Goal: Information Seeking & Learning: Learn about a topic

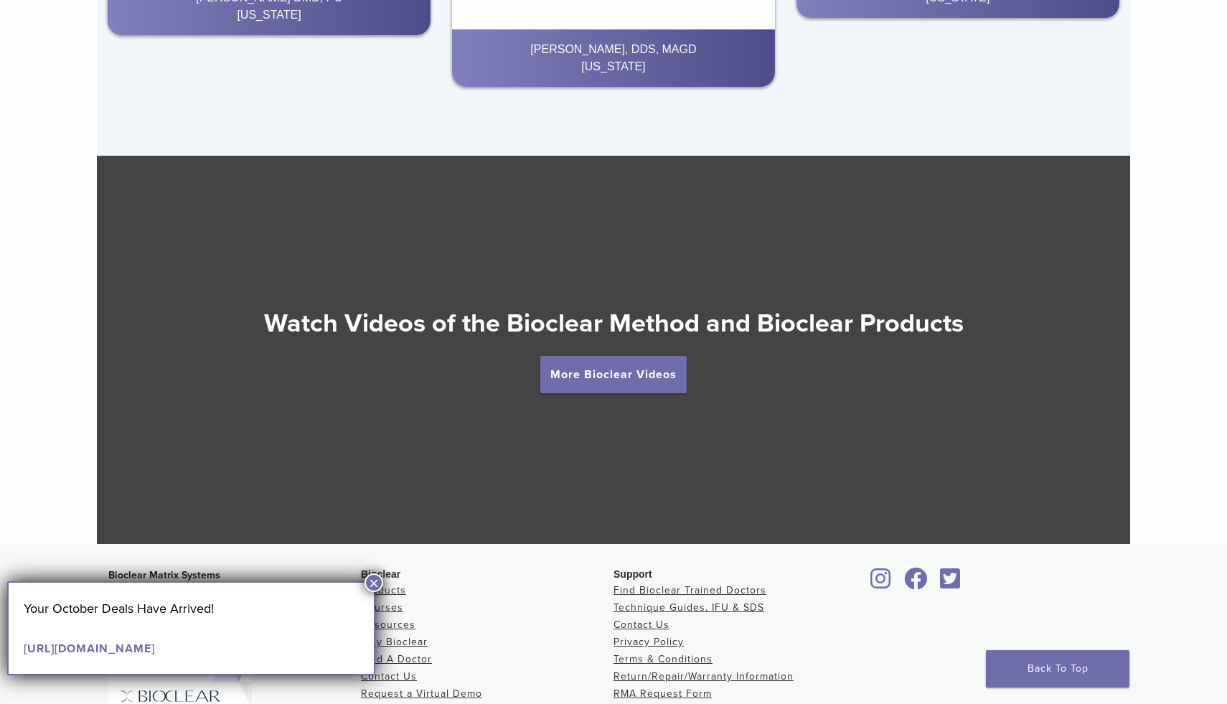
scroll to position [2523, 0]
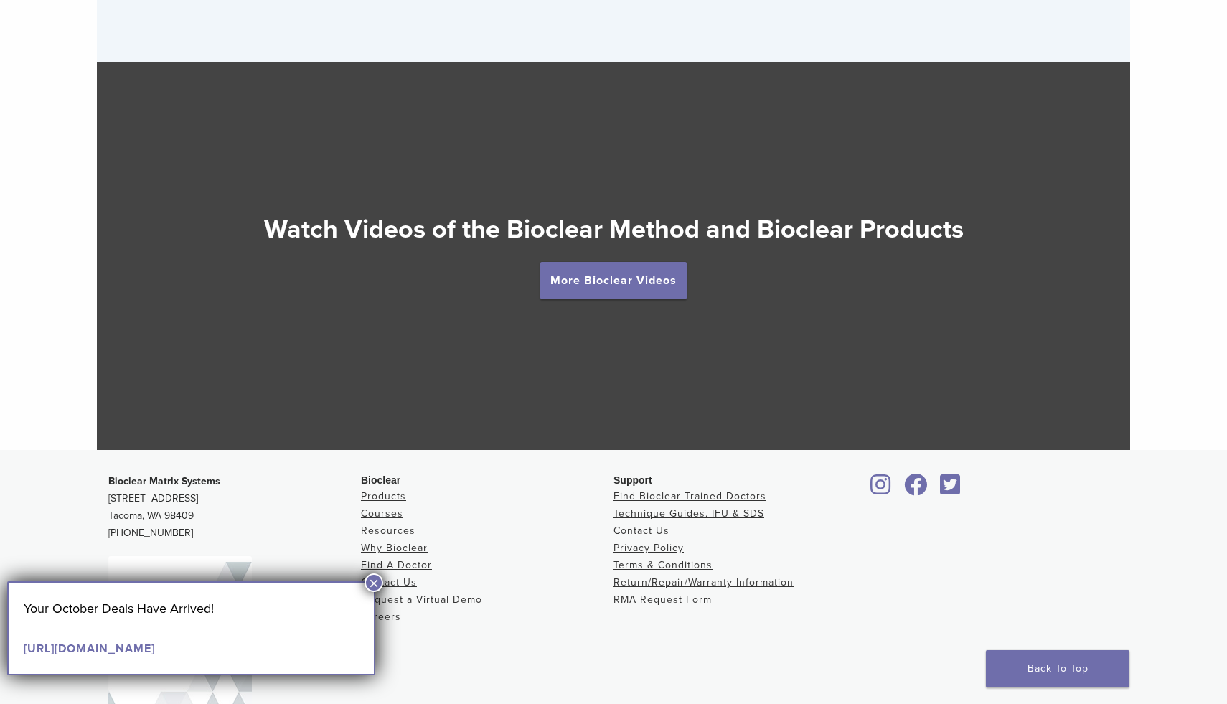
click at [625, 302] on div at bounding box center [613, 256] width 1033 height 388
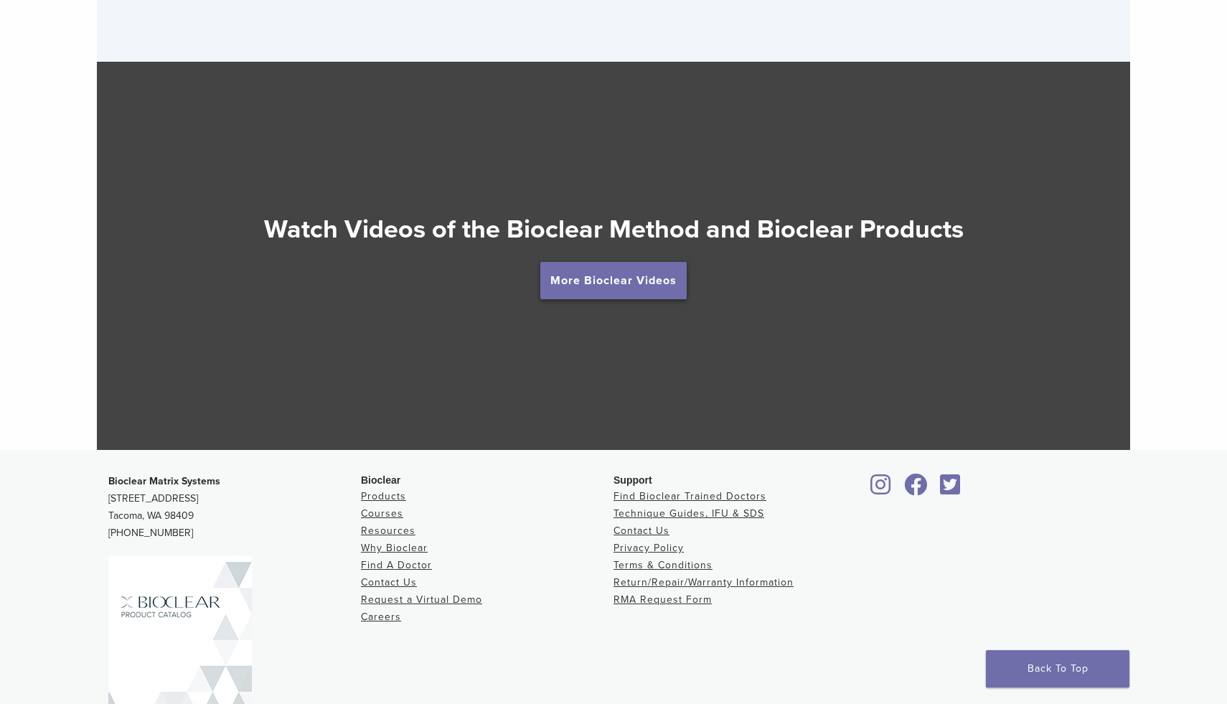
click at [625, 285] on link "More Bioclear Videos" at bounding box center [613, 280] width 146 height 37
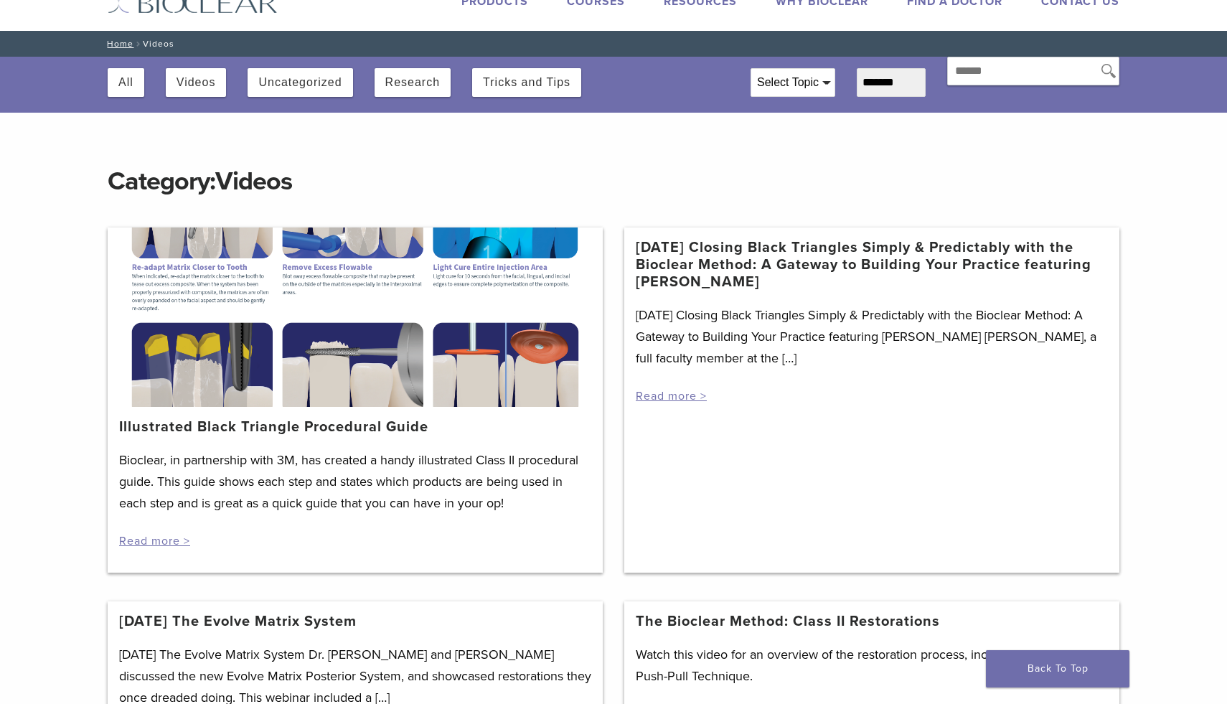
scroll to position [54, 0]
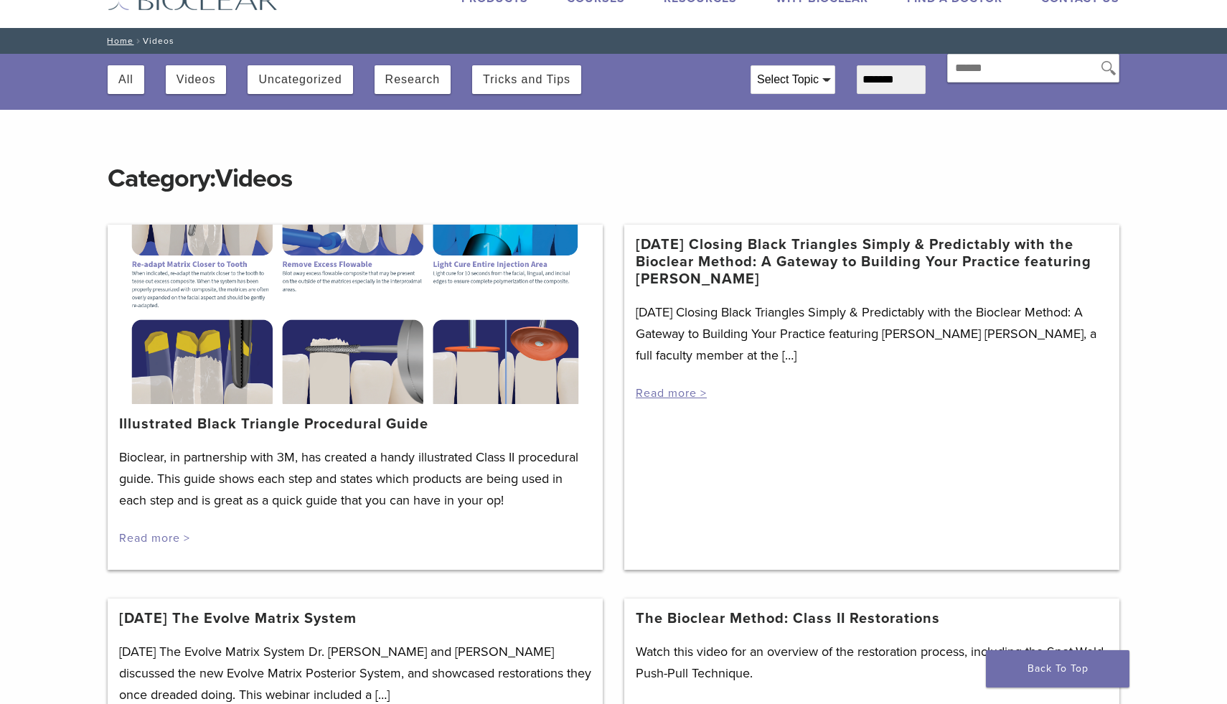
click at [161, 544] on link "Read more >" at bounding box center [154, 538] width 71 height 14
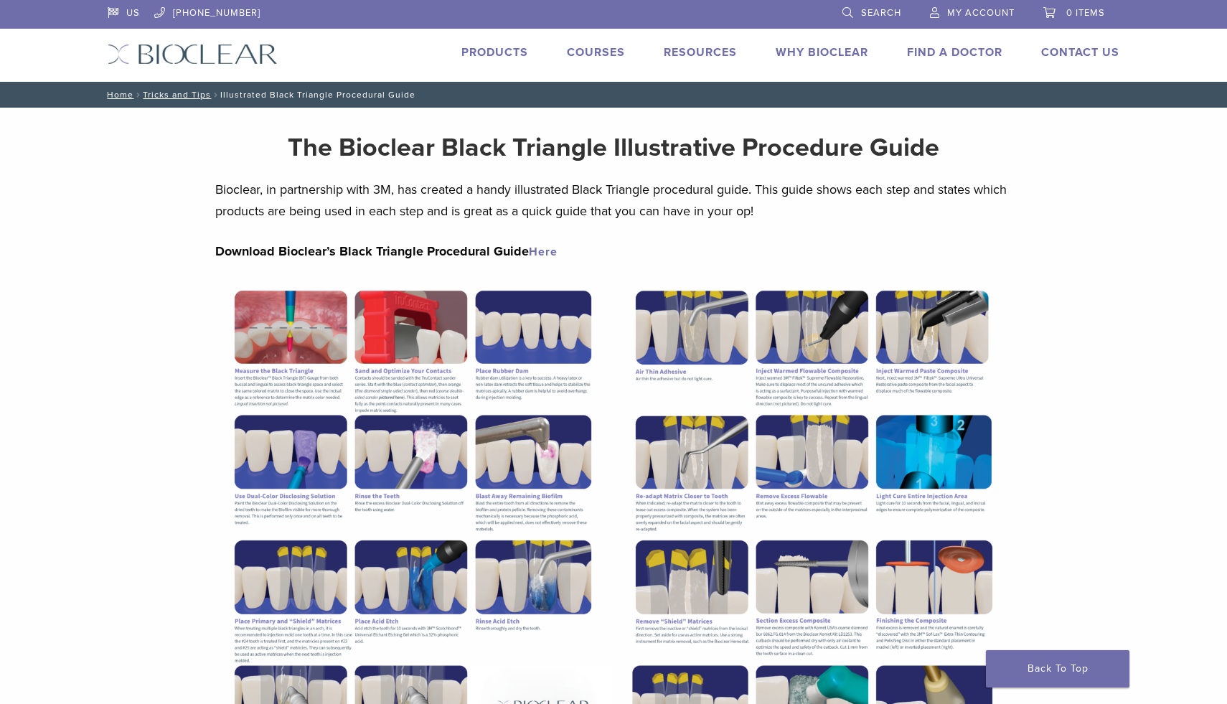
click at [538, 256] on link "Here" at bounding box center [543, 252] width 29 height 14
